Goal: Register for event/course

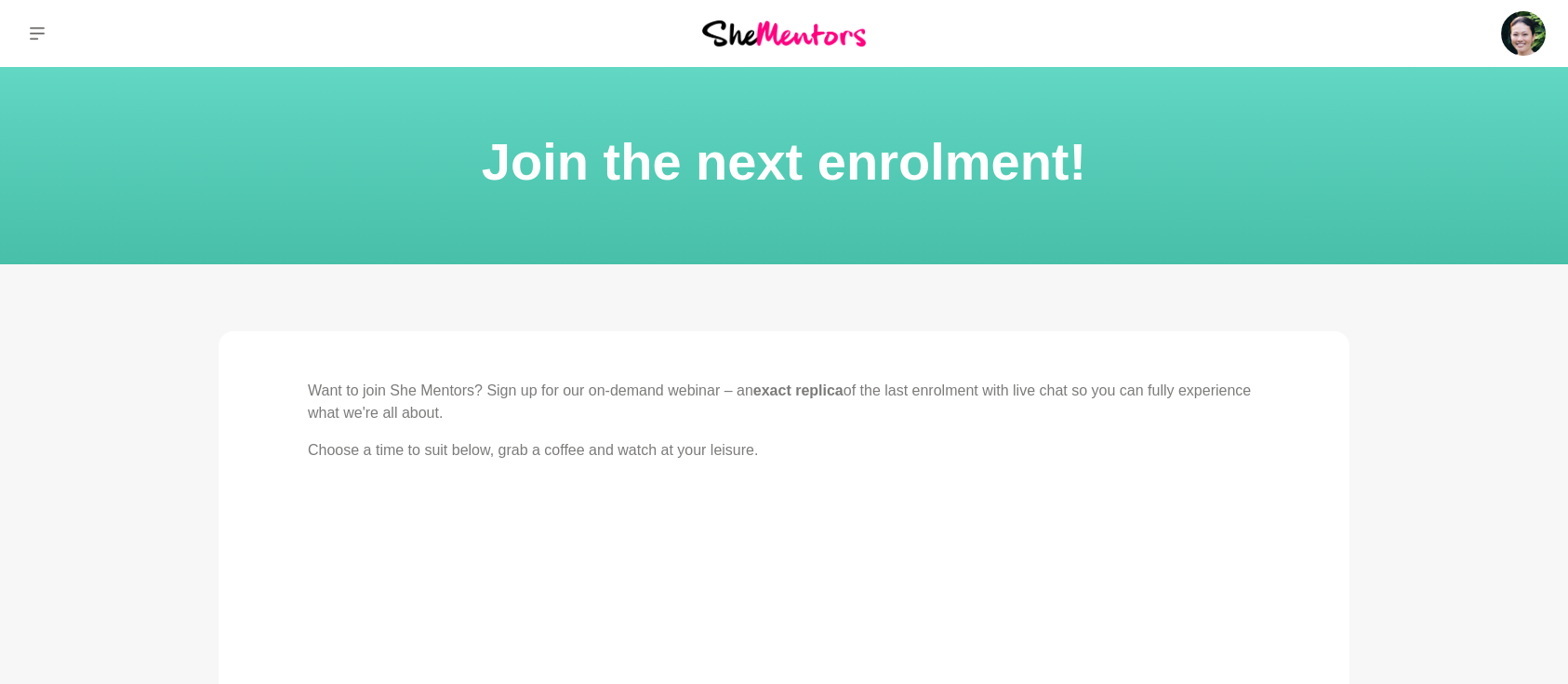
scroll to position [744, 0]
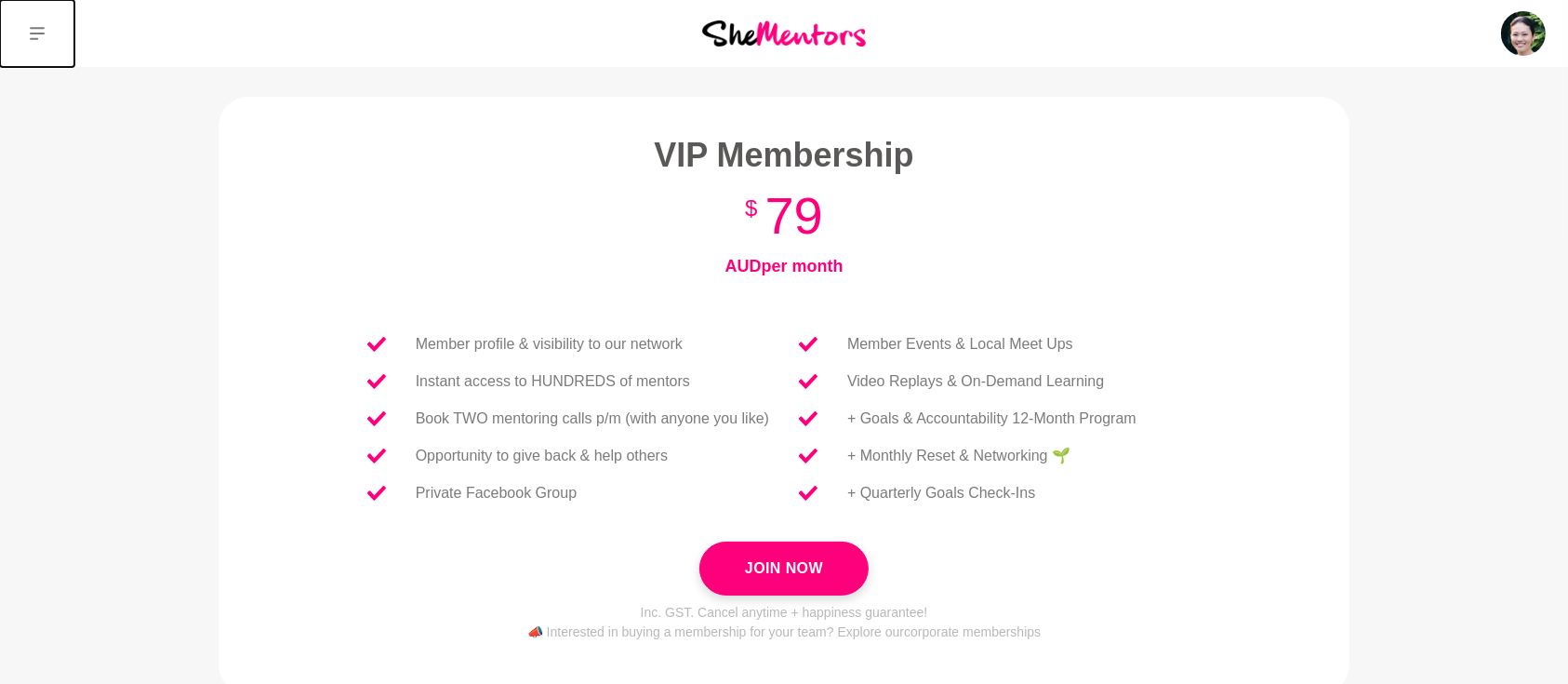
click at [41, 38] on icon at bounding box center [37, 33] width 15 height 15
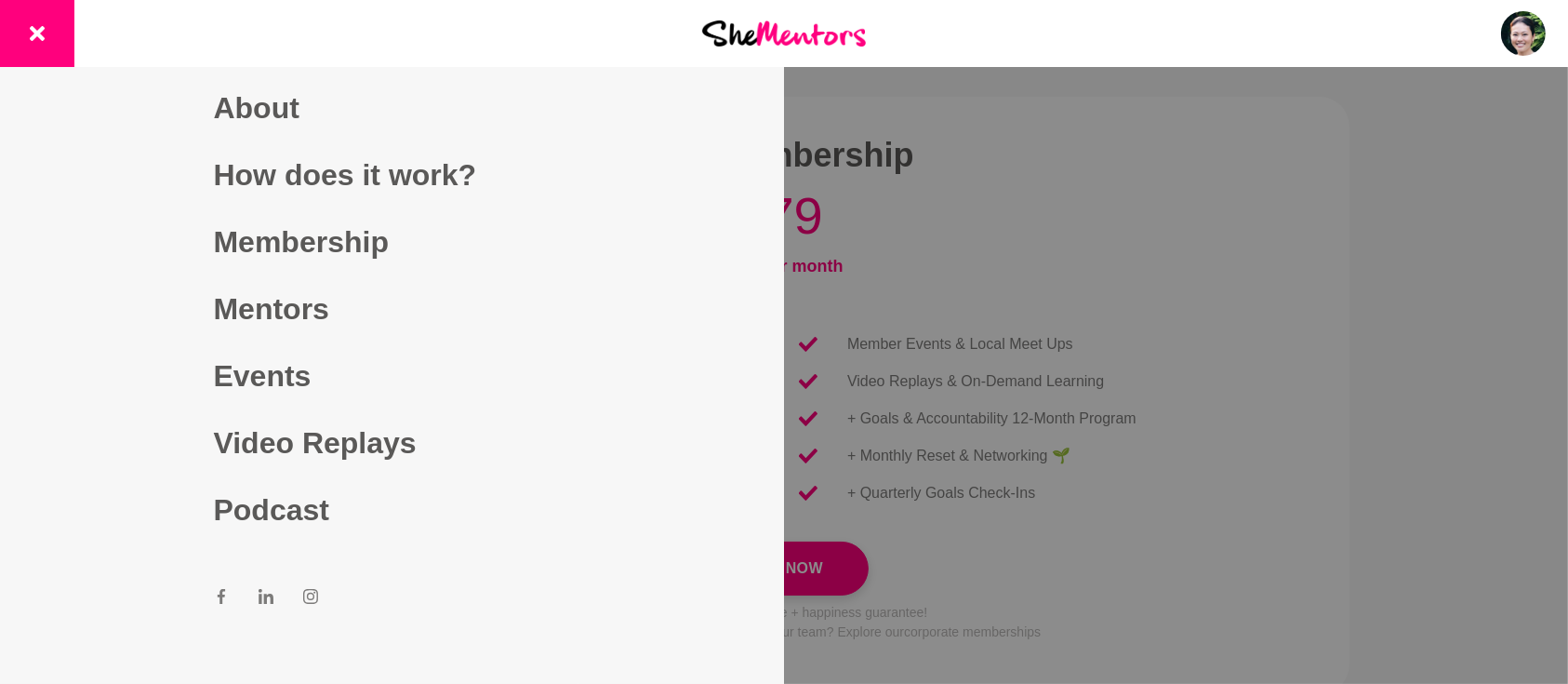
drag, startPoint x: 277, startPoint y: 377, endPoint x: 573, endPoint y: 388, distance: 296.2
click at [277, 377] on link "Events" at bounding box center [392, 376] width 357 height 67
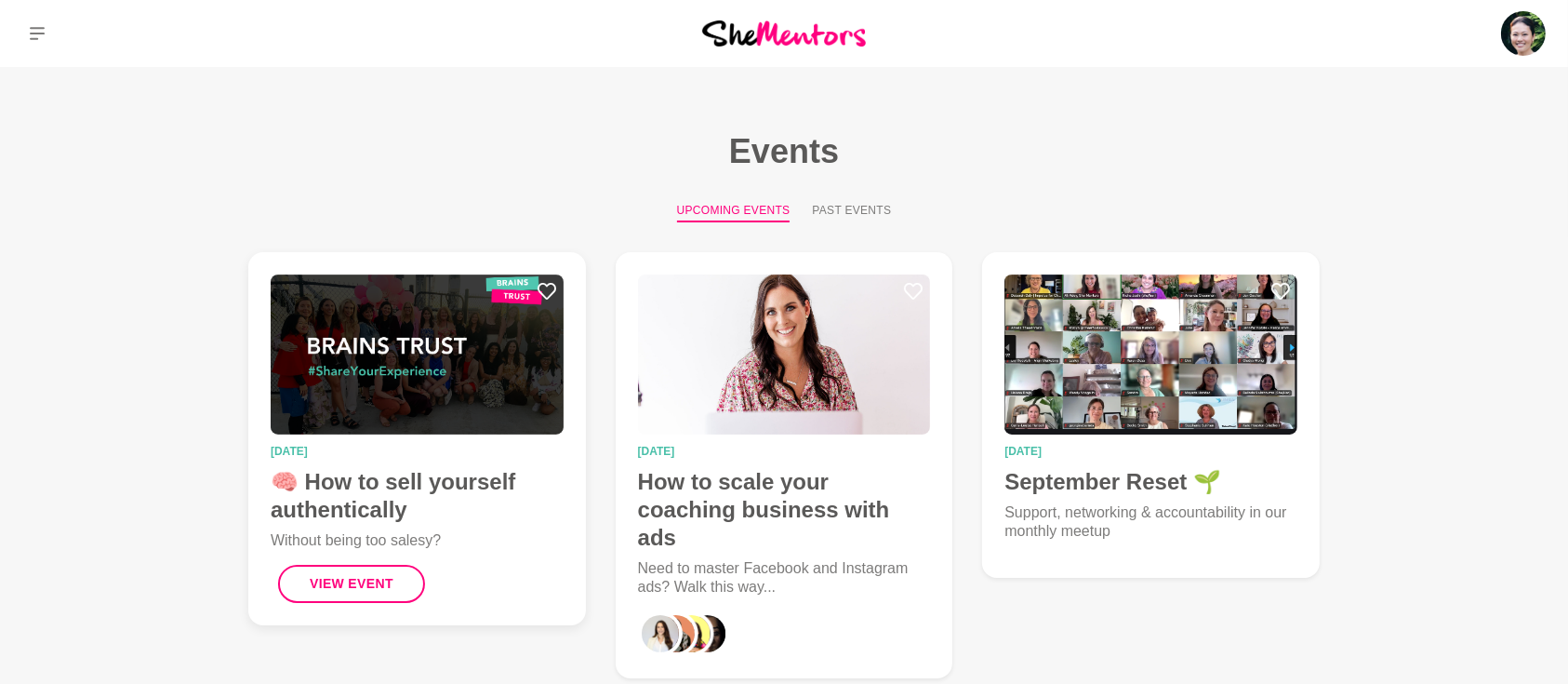
click at [446, 487] on h4 "🧠 How to sell yourself authentically" at bounding box center [417, 496] width 293 height 56
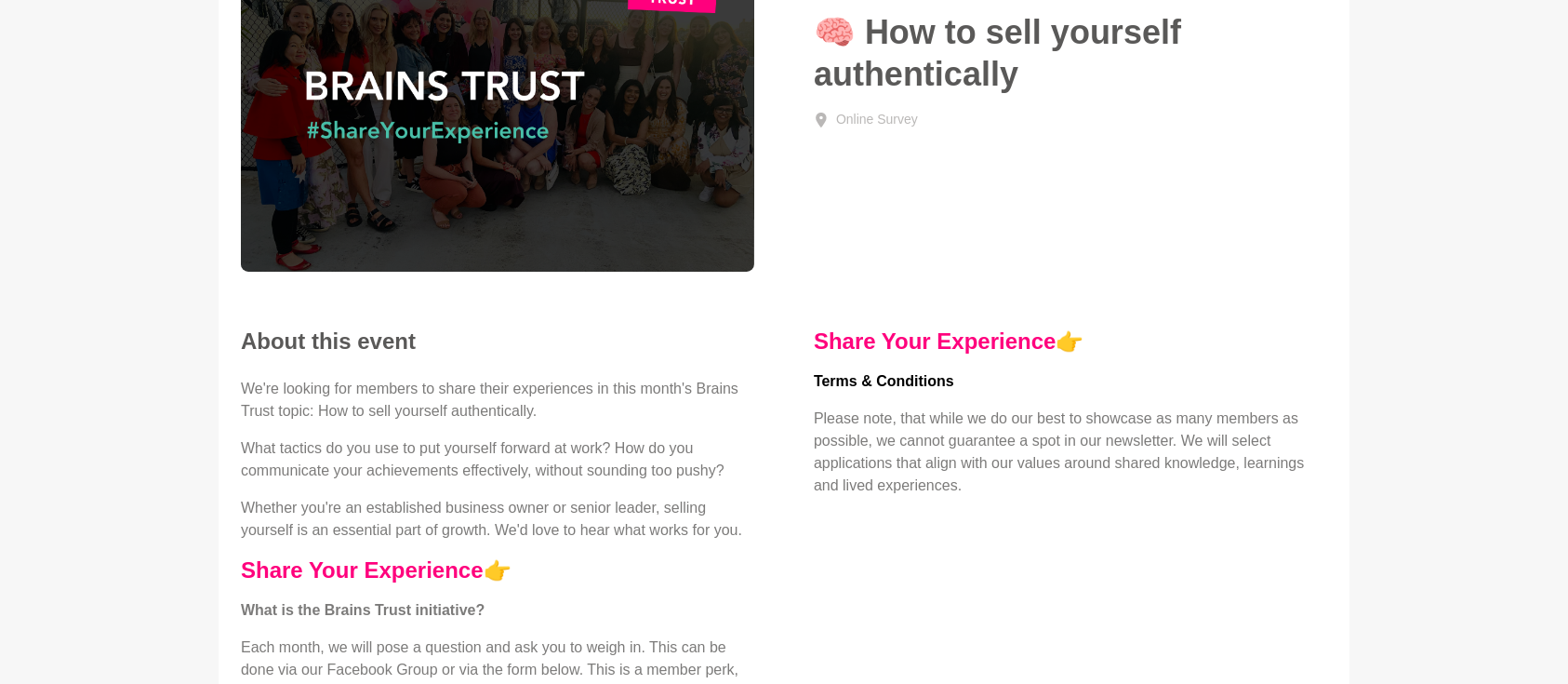
scroll to position [248, 0]
